Goal: Go to known website: Access a specific website the user already knows

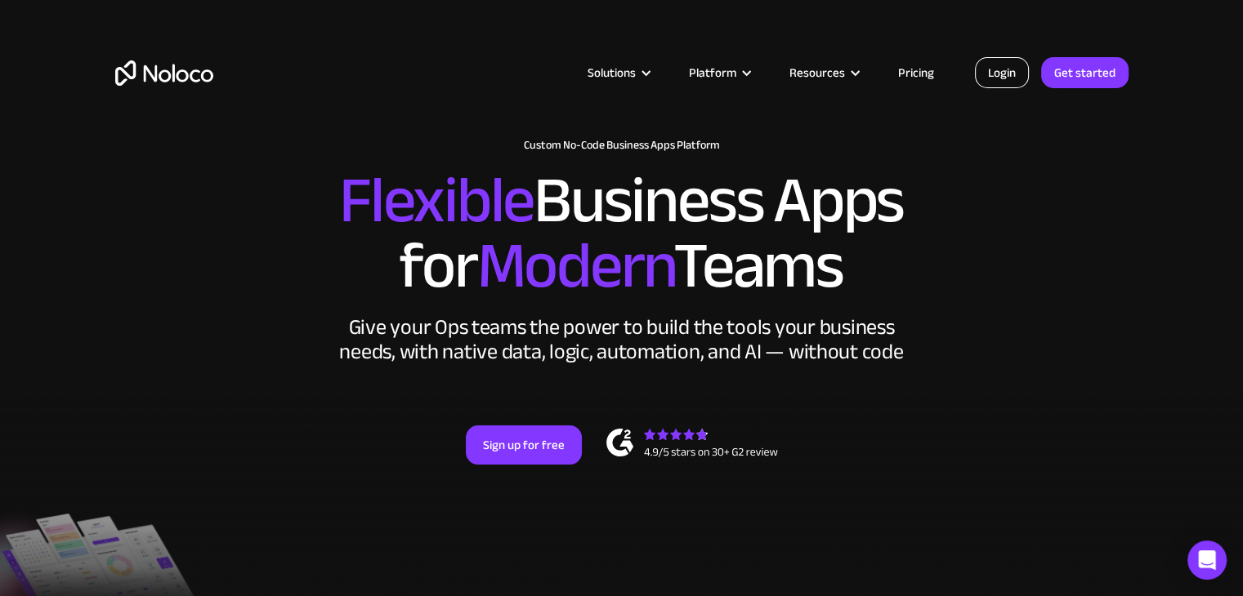
click at [1002, 69] on link "Login" at bounding box center [1002, 72] width 54 height 31
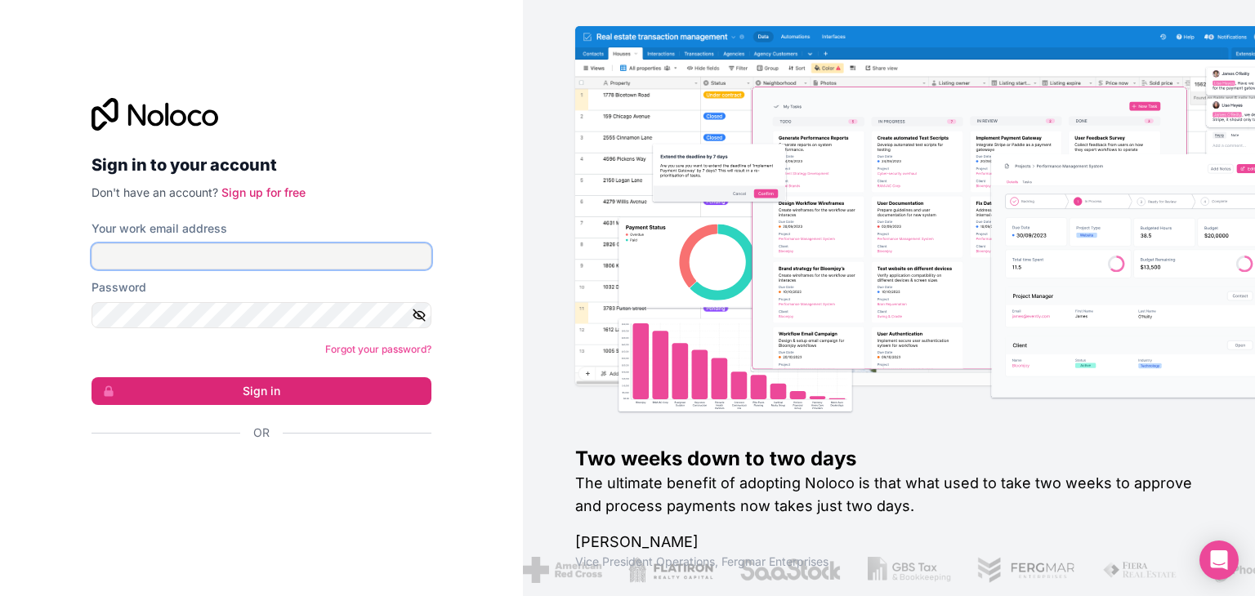
click at [263, 259] on input "Your work email address" at bounding box center [261, 256] width 340 height 26
type input "ams@boringgroup.net"
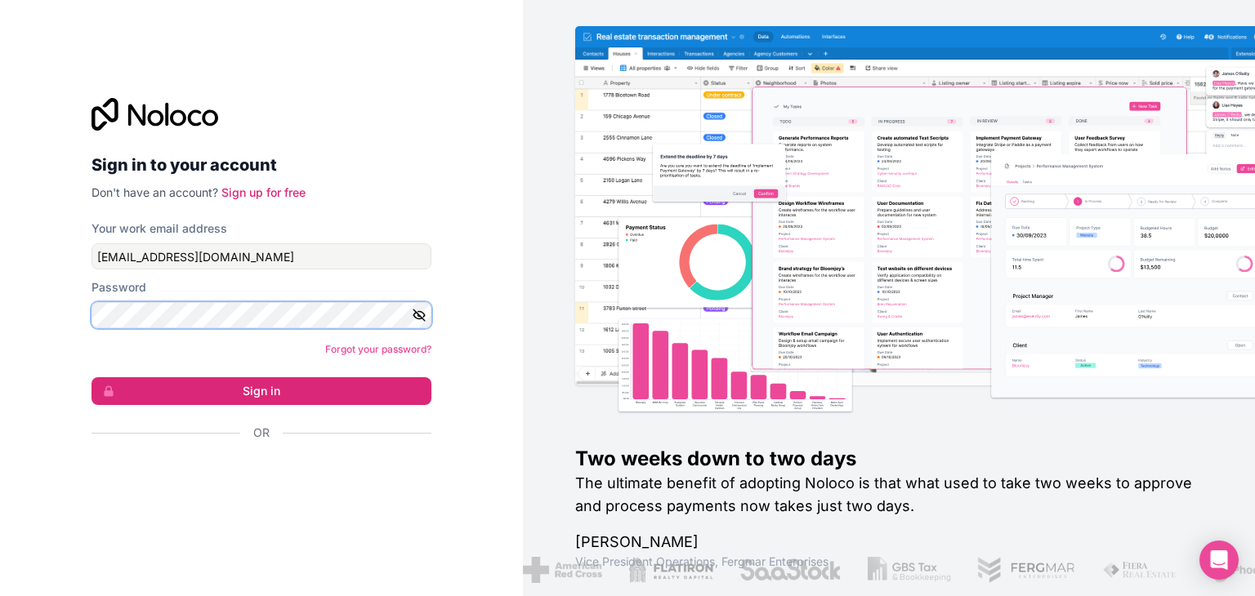
click at [91, 377] on button "Sign in" at bounding box center [261, 391] width 340 height 28
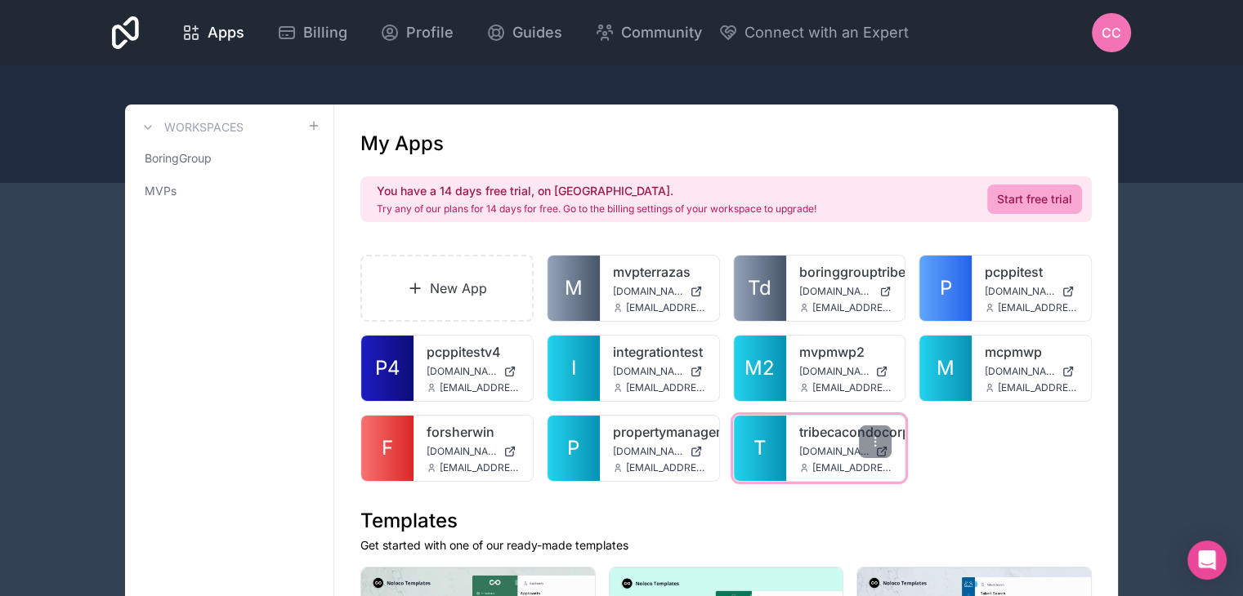
click at [760, 448] on span "T" at bounding box center [759, 448] width 13 height 26
